Goal: Information Seeking & Learning: Learn about a topic

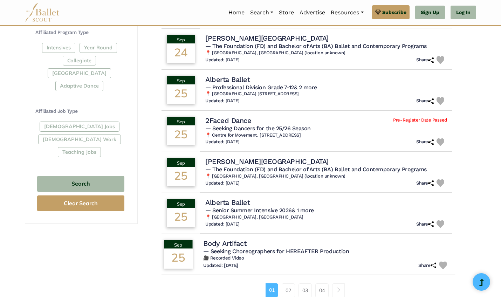
scroll to position [382, 0]
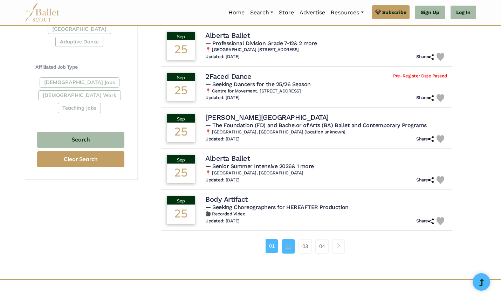
click at [288, 244] on link "02" at bounding box center [288, 246] width 13 height 14
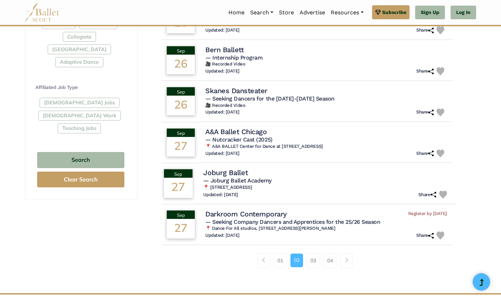
scroll to position [387, 0]
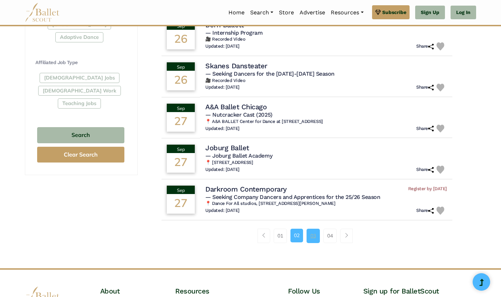
click at [309, 232] on link "03" at bounding box center [313, 236] width 13 height 14
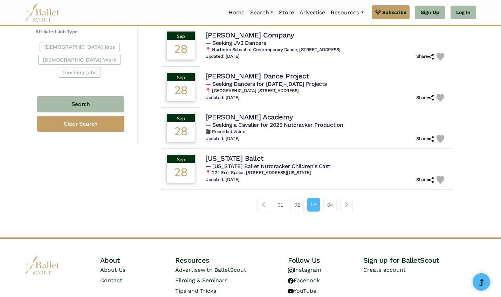
scroll to position [420, 0]
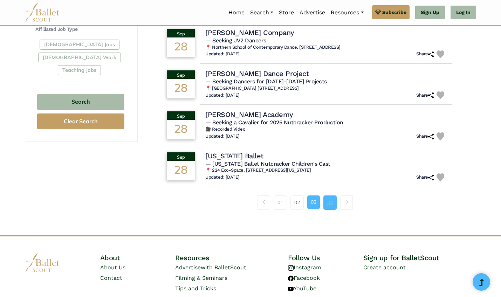
click at [325, 198] on link "04" at bounding box center [329, 203] width 13 height 14
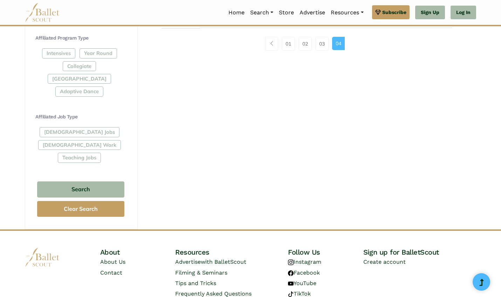
scroll to position [332, 0]
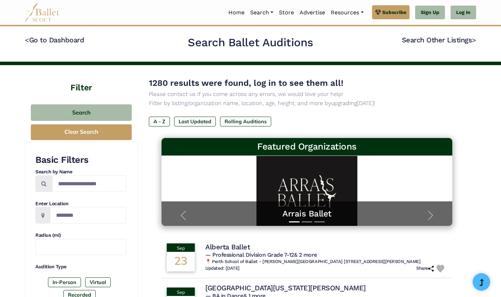
scroll to position [382, 0]
